Goal: Information Seeking & Learning: Learn about a topic

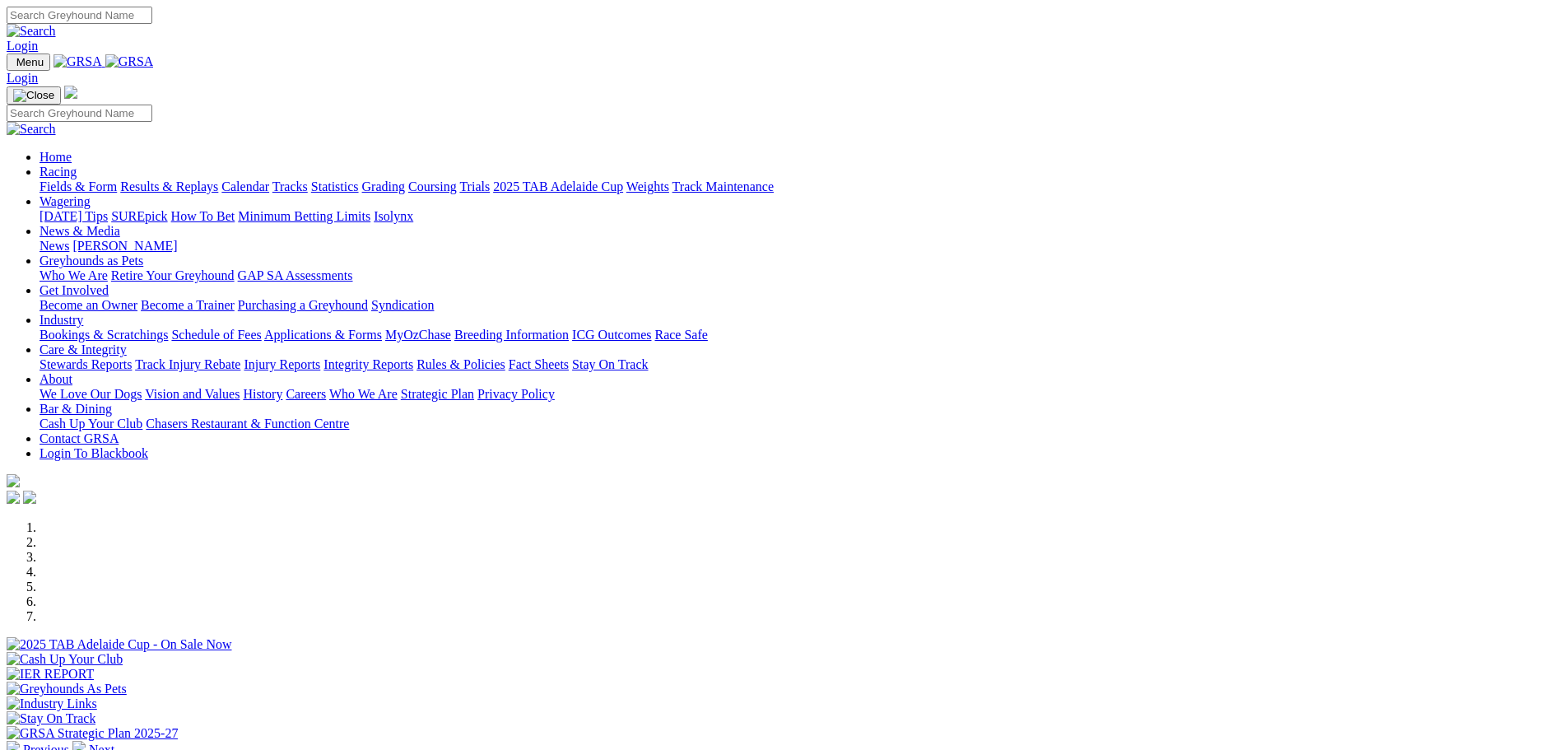
click at [77, 165] on link "Racing" at bounding box center [57, 171] width 37 height 14
click at [308, 180] on link "Tracks" at bounding box center [290, 186] width 36 height 14
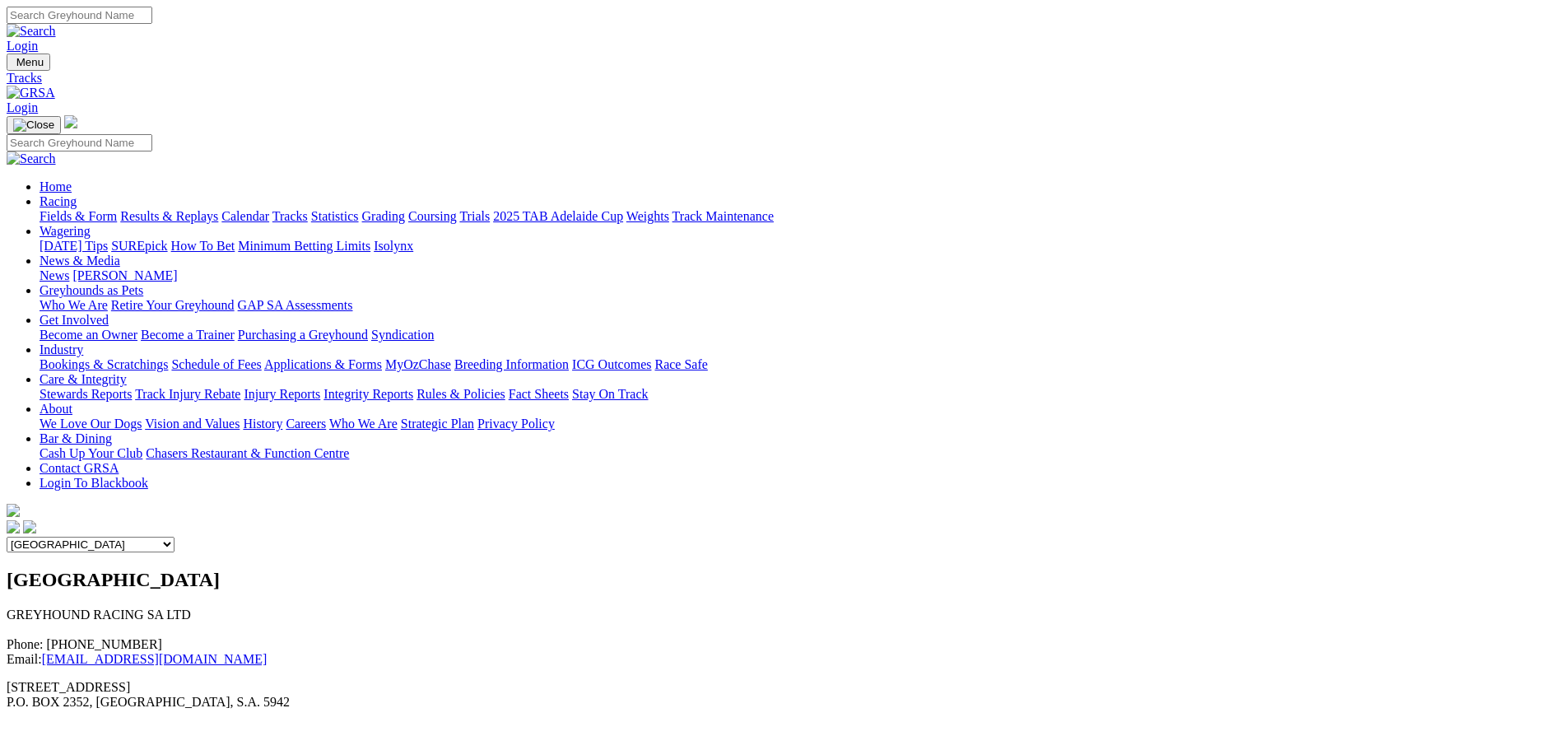
click at [77, 194] on link "Racing" at bounding box center [57, 200] width 37 height 14
click at [359, 209] on link "Statistics" at bounding box center [334, 215] width 47 height 14
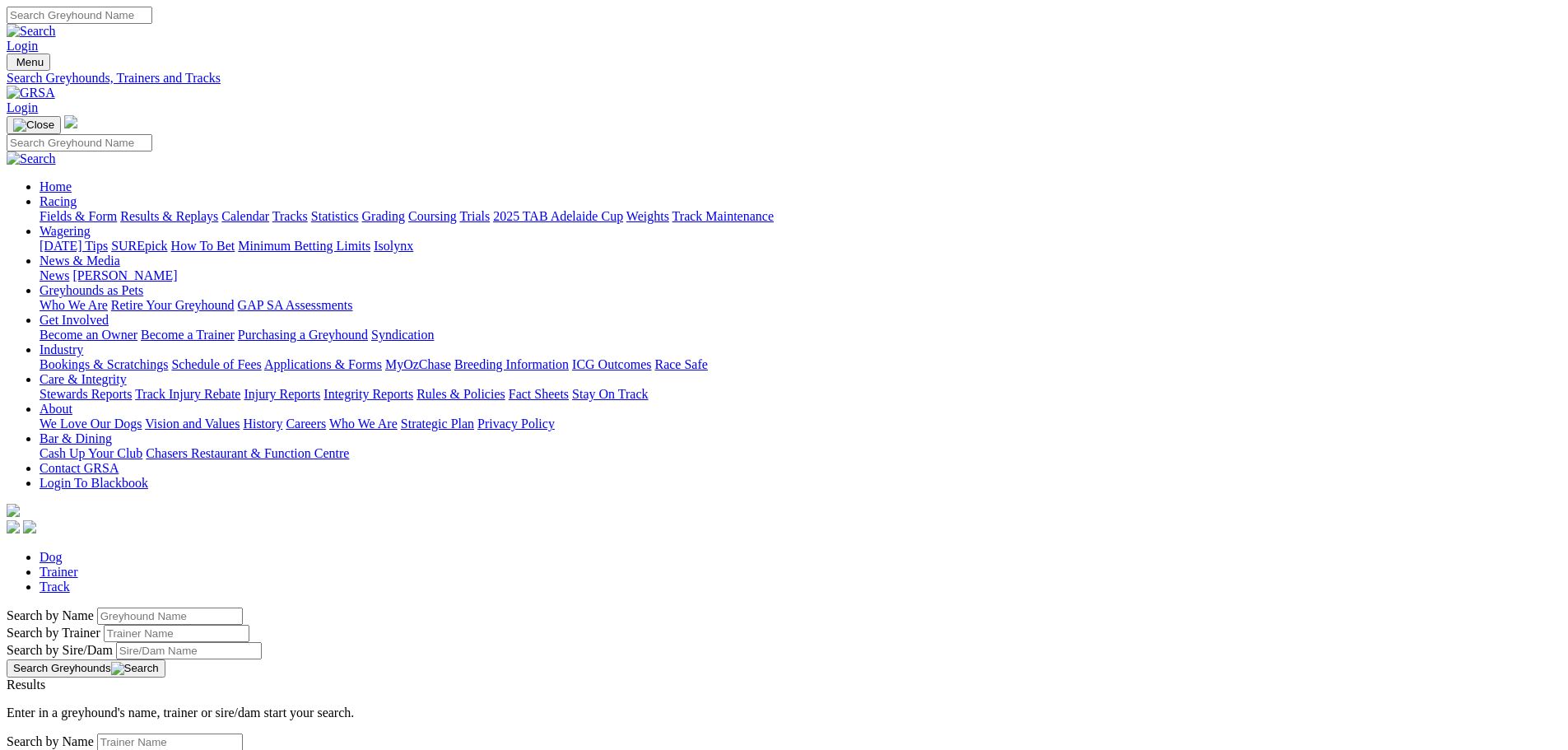
click at [78, 565] on link "Trainer" at bounding box center [58, 571] width 38 height 14
click at [242, 734] on input "Search by Trainer Name" at bounding box center [170, 742] width 146 height 17
type input "nicole price"
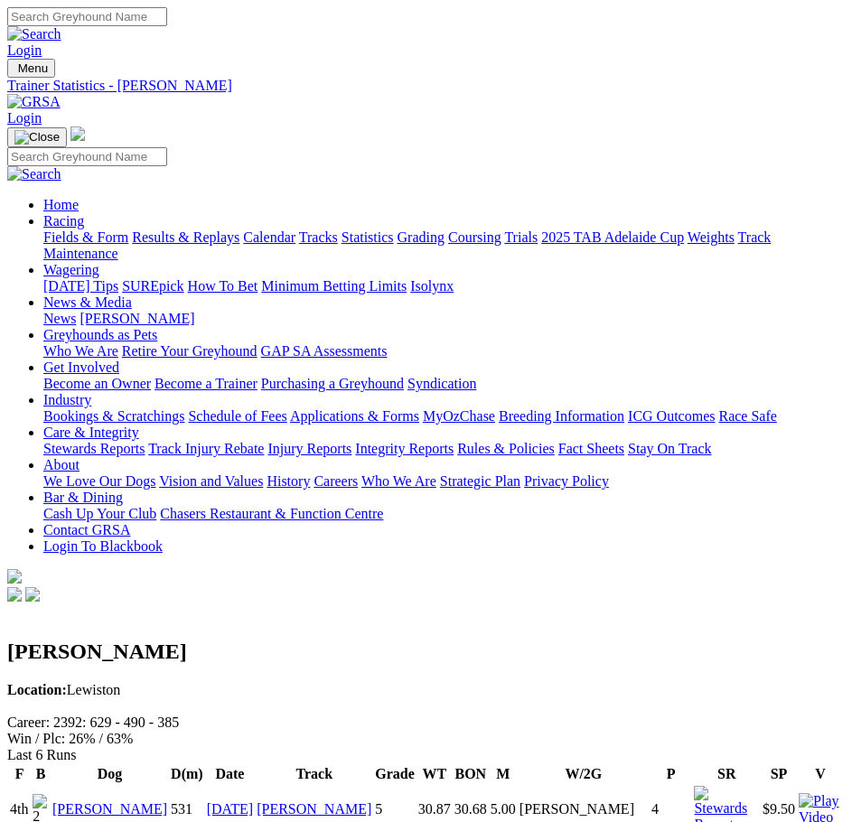
drag, startPoint x: 47, startPoint y: 214, endPoint x: 86, endPoint y: 190, distance: 45.9
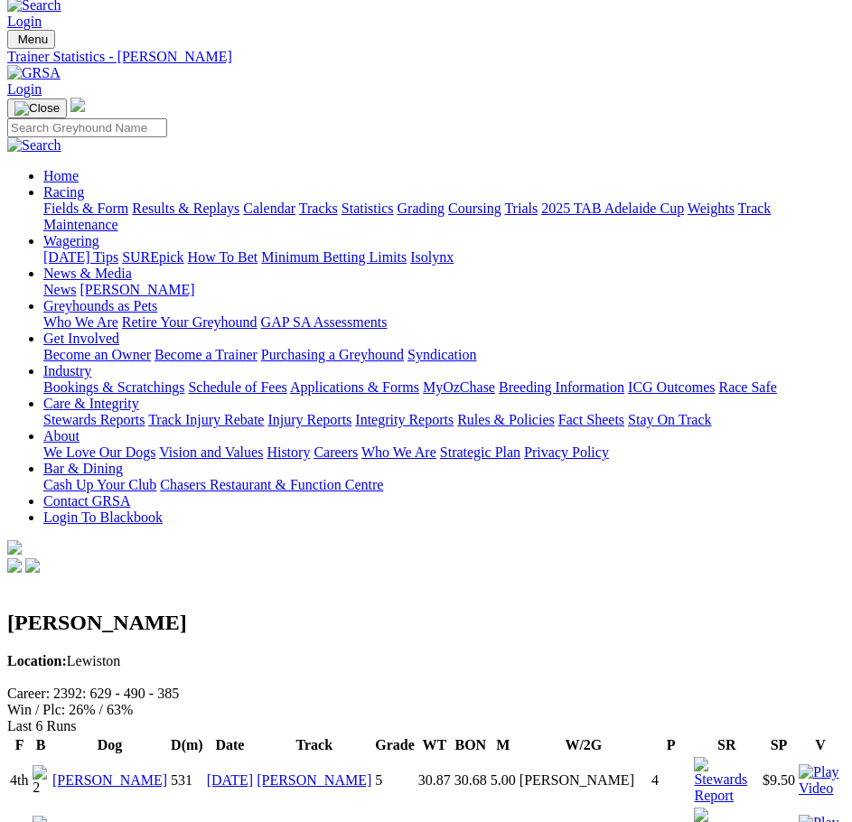
scroll to position [27, 0]
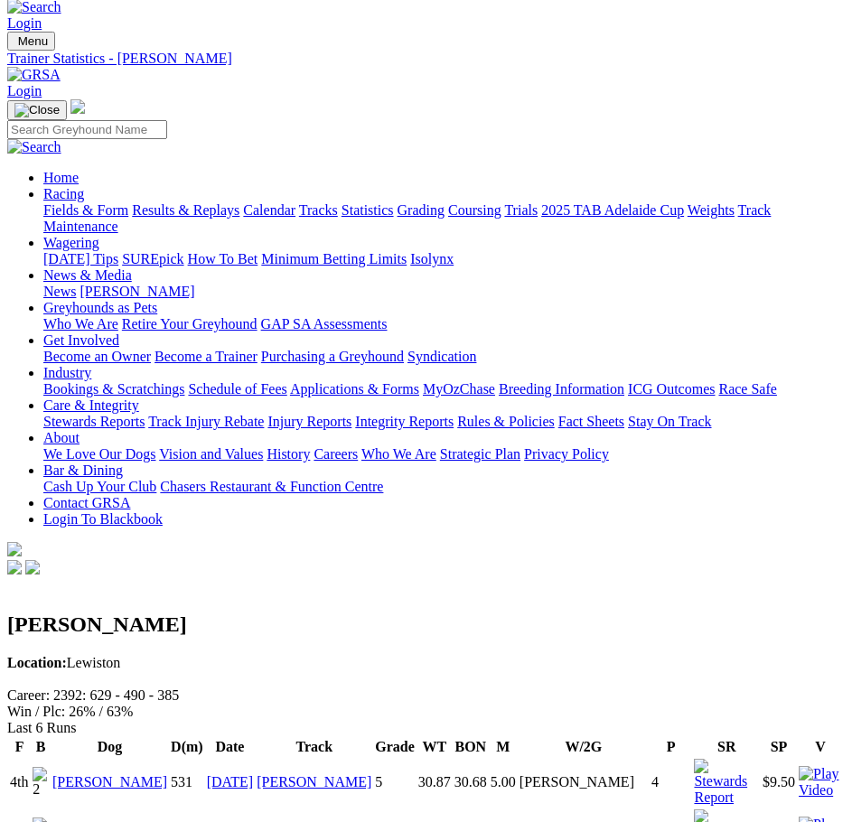
click at [254, 774] on link "03 Oct 25" at bounding box center [230, 781] width 47 height 15
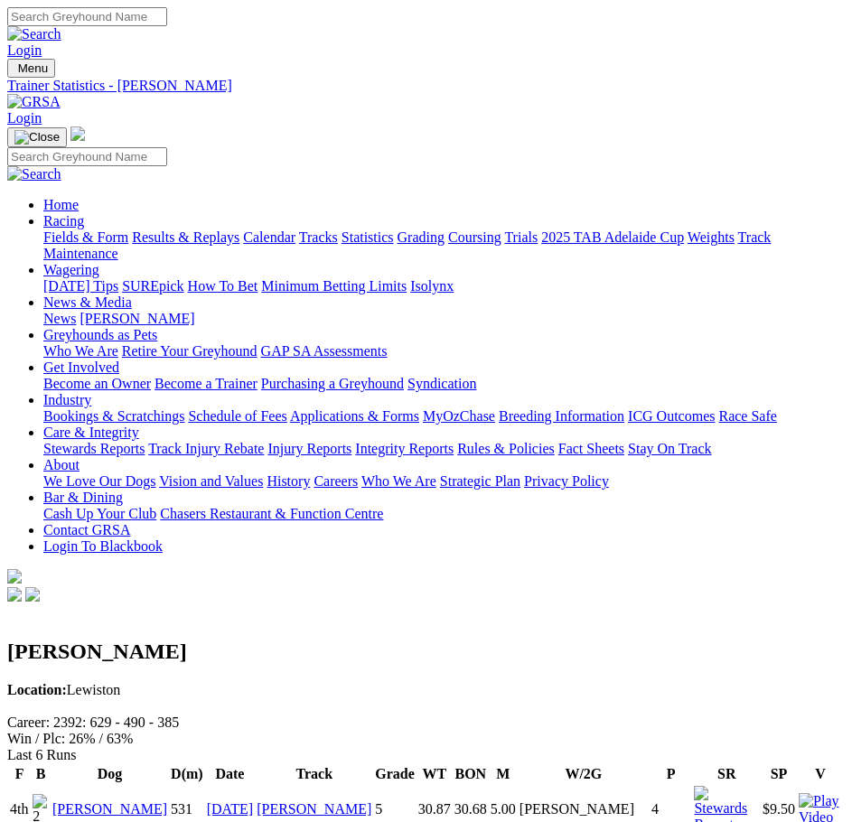
scroll to position [27, 0]
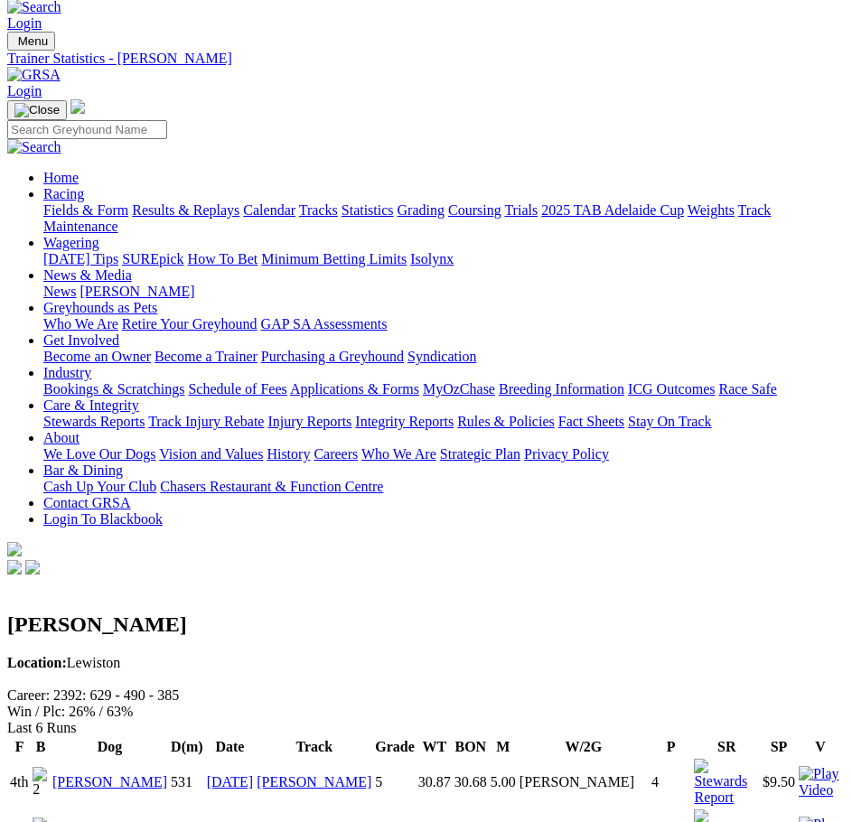
click at [734, 759] on img at bounding box center [726, 782] width 65 height 47
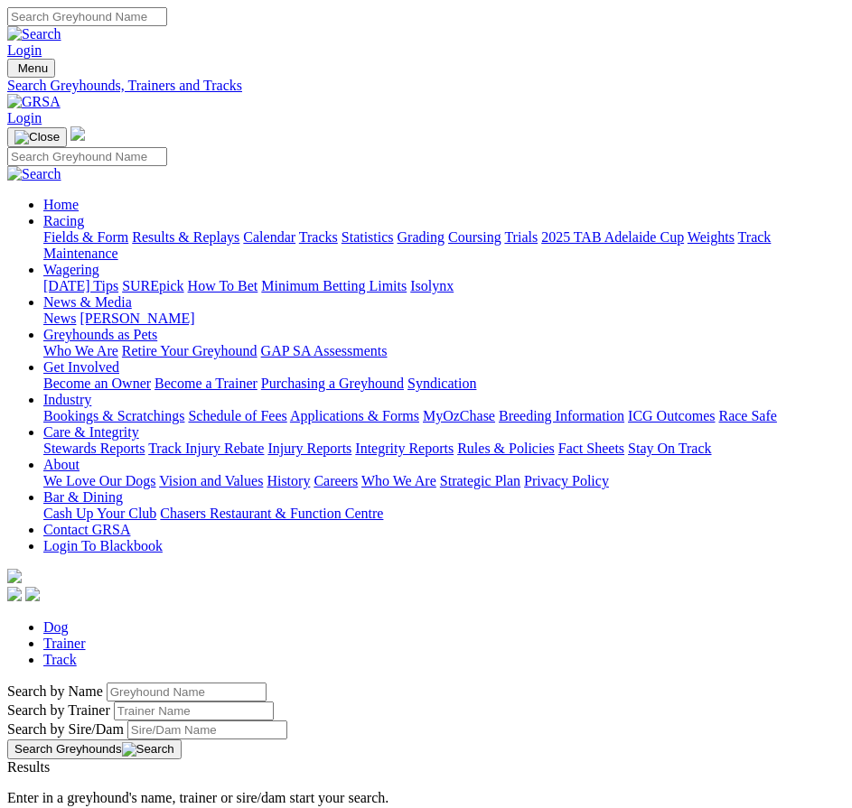
click at [128, 237] on link "Fields & Form" at bounding box center [85, 236] width 85 height 15
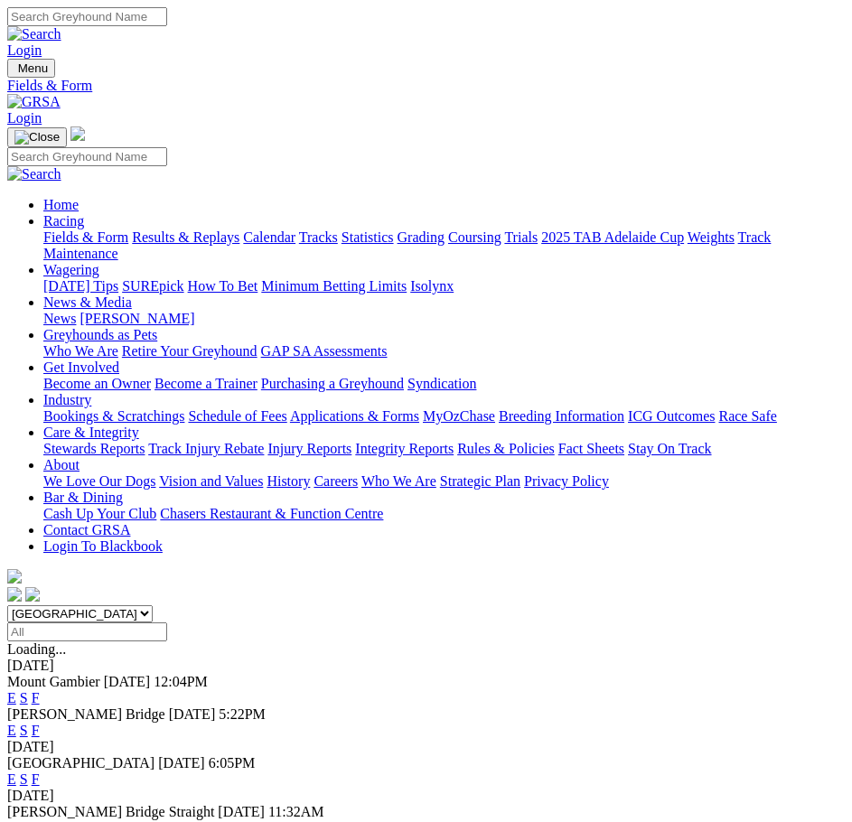
click at [16, 690] on link "E" at bounding box center [11, 697] width 9 height 15
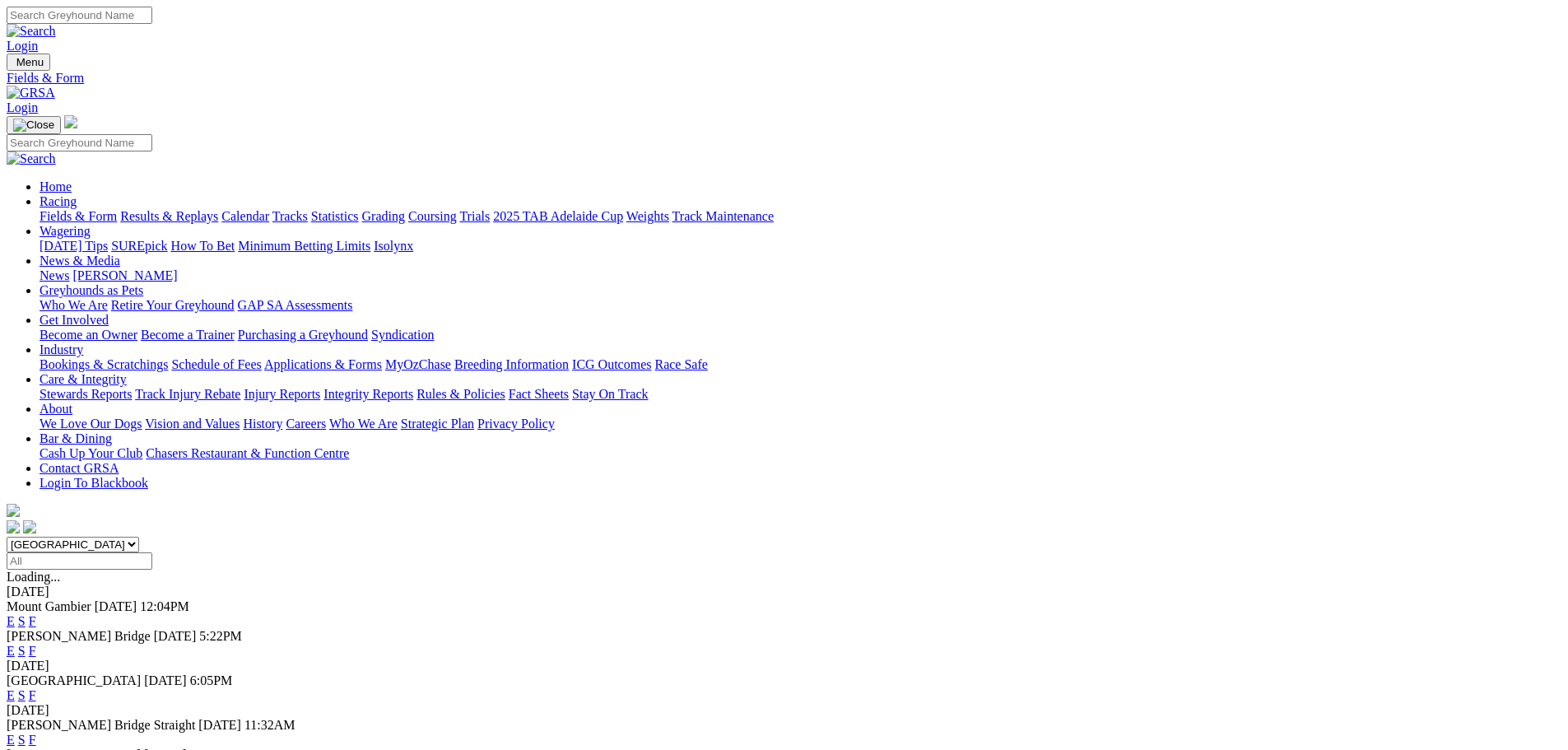
scroll to position [39, 0]
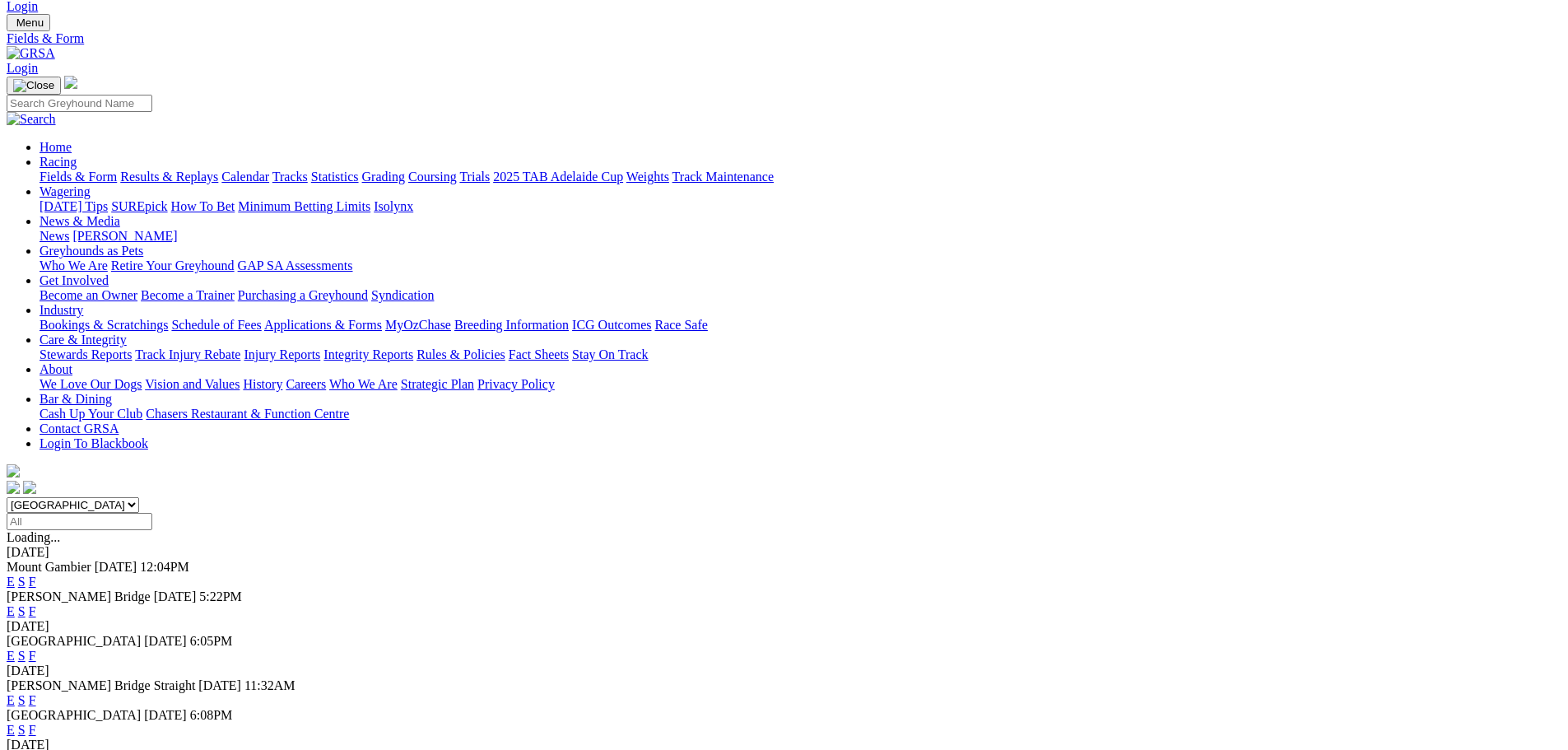
click at [36, 574] on link "F" at bounding box center [33, 580] width 7 height 14
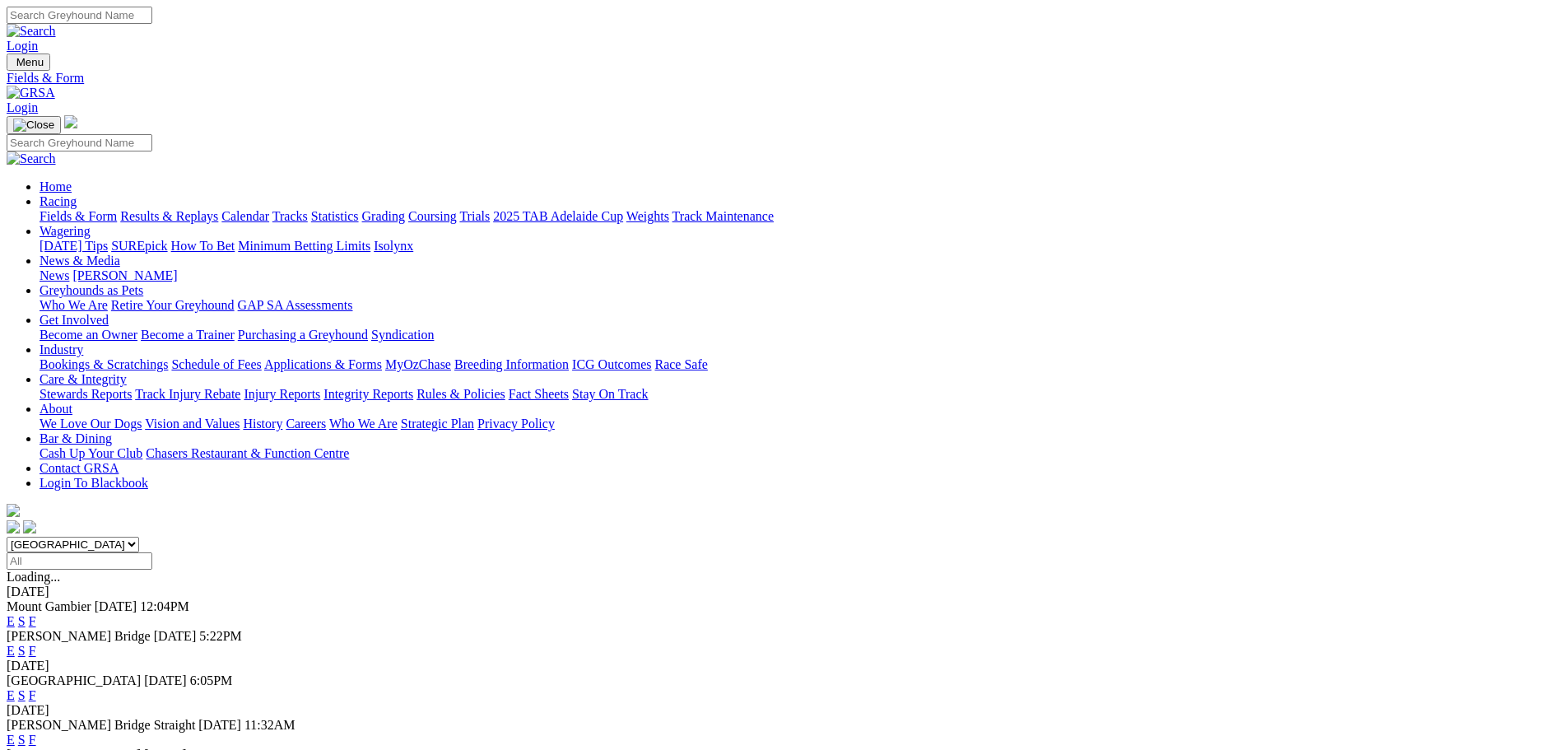
scroll to position [39, 0]
